Goal: Information Seeking & Learning: Learn about a topic

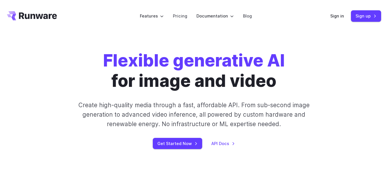
drag, startPoint x: 392, startPoint y: 12, endPoint x: 392, endPoint y: -9, distance: 21.0
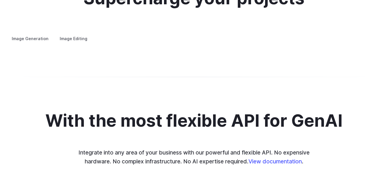
scroll to position [1089, 0]
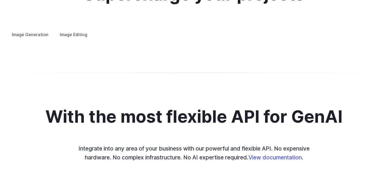
click at [0, 0] on summary "Creative styling" at bounding box center [0, 0] width 0 height 0
click at [0, 0] on summary "Concept design" at bounding box center [0, 0] width 0 height 0
click at [72, 33] on div "Image Generation Image Editing Custom avatars Create avatars in any style you d…" at bounding box center [194, 34] width 374 height 7
click at [69, 30] on label "Image Editing" at bounding box center [73, 35] width 37 height 10
click at [0, 0] on summary "Inpainting" at bounding box center [0, 0] width 0 height 0
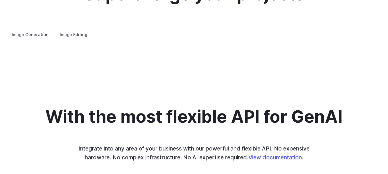
click at [0, 0] on summary "Outpainting" at bounding box center [0, 0] width 0 height 0
click at [0, 0] on summary "Upscaling" at bounding box center [0, 0] width 0 height 0
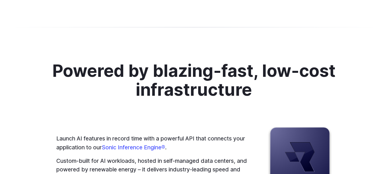
scroll to position [1398, 0]
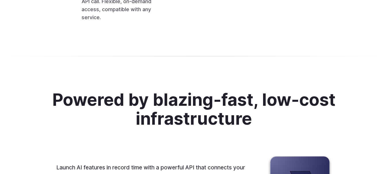
drag, startPoint x: 347, startPoint y: 109, endPoint x: 347, endPoint y: 114, distance: 4.6
click at [0, 0] on span "}" at bounding box center [0, 0] width 0 height 0
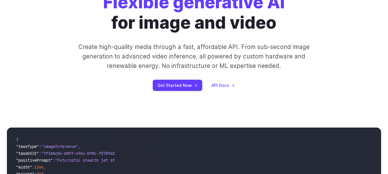
scroll to position [0, 0]
